Goal: Information Seeking & Learning: Learn about a topic

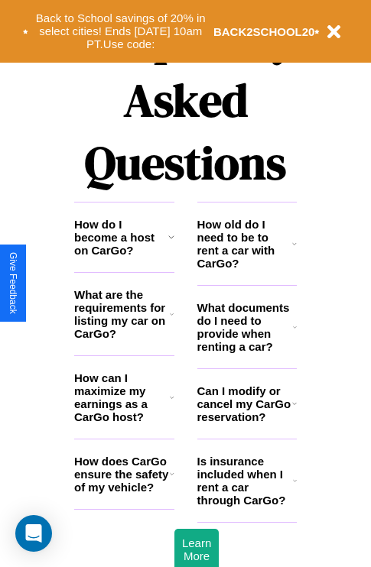
scroll to position [1852, 0]
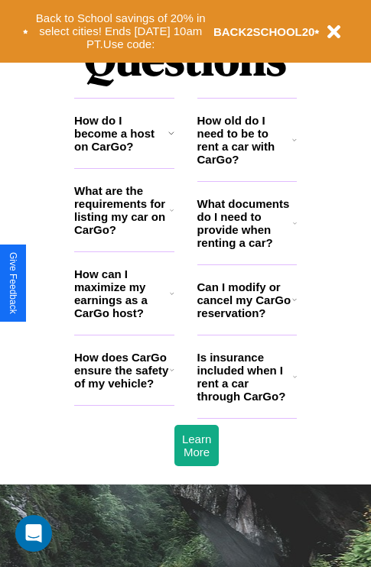
click at [124, 318] on h3 "How can I maximize my earnings as a CarGo host?" at bounding box center [122, 294] width 96 height 52
click at [171, 376] on icon at bounding box center [172, 370] width 5 height 12
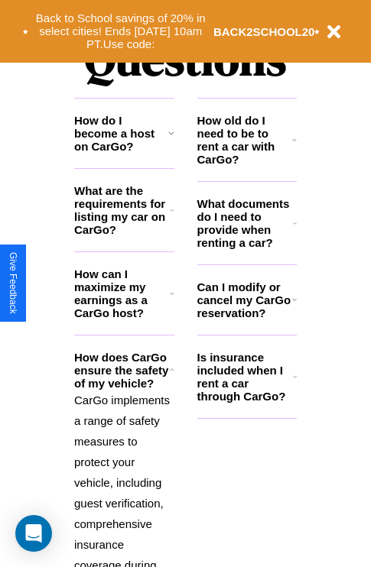
click at [124, 318] on h3 "How can I maximize my earnings as a CarGo host?" at bounding box center [122, 294] width 96 height 52
click at [124, 235] on h3 "What are the requirements for listing my car on CarGo?" at bounding box center [122, 210] width 96 height 52
click at [294, 229] on icon at bounding box center [295, 223] width 4 height 12
